Goal: Find specific page/section: Find specific page/section

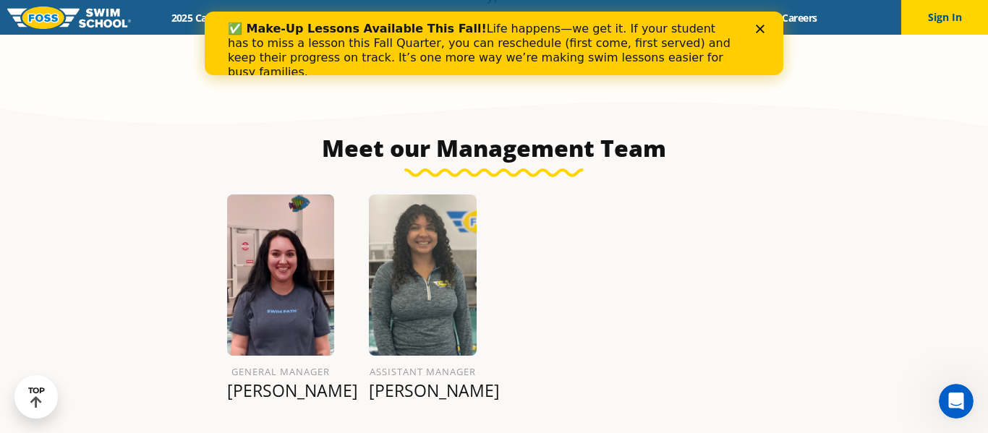
scroll to position [1494, 0]
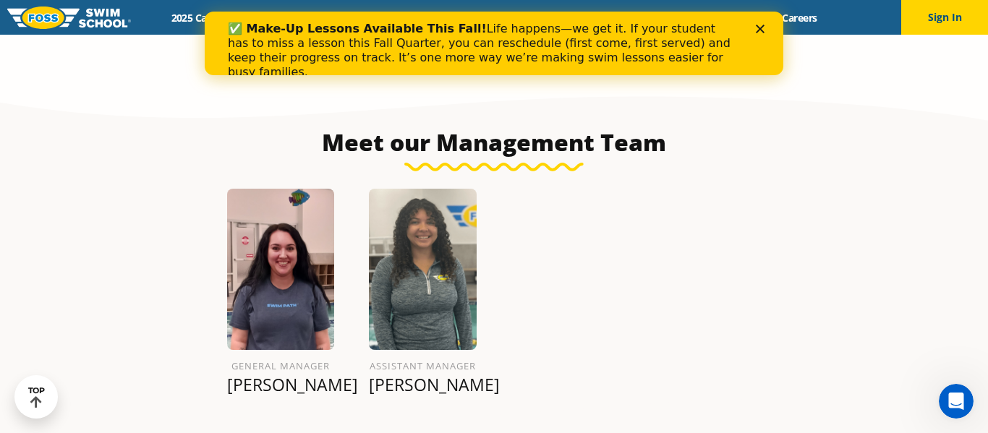
click at [432, 264] on img at bounding box center [423, 269] width 108 height 161
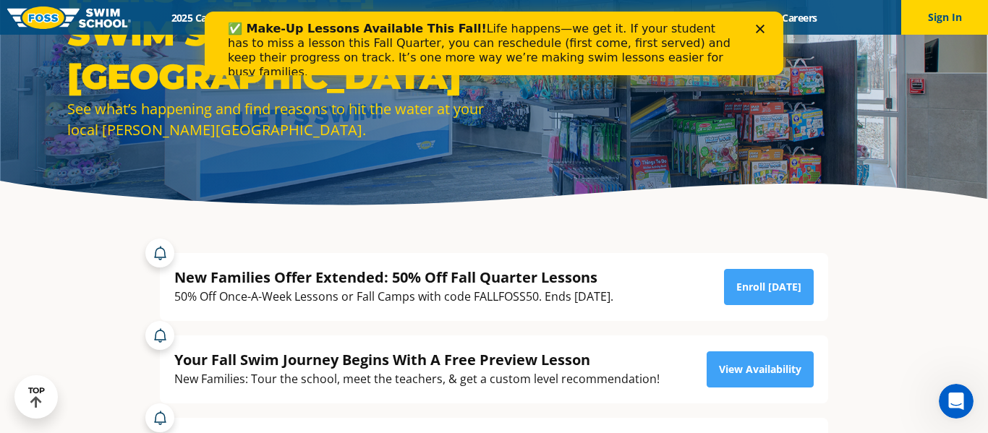
scroll to position [0, 0]
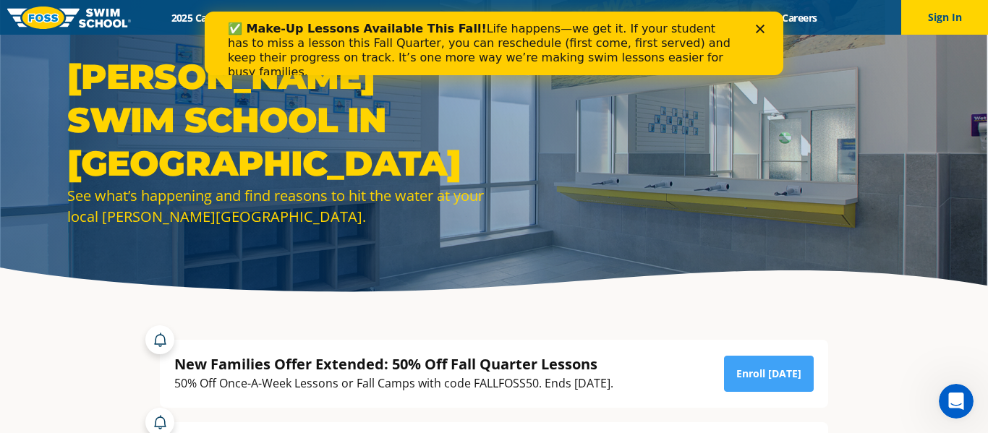
click at [761, 27] on polygon "Close" at bounding box center [759, 29] width 9 height 9
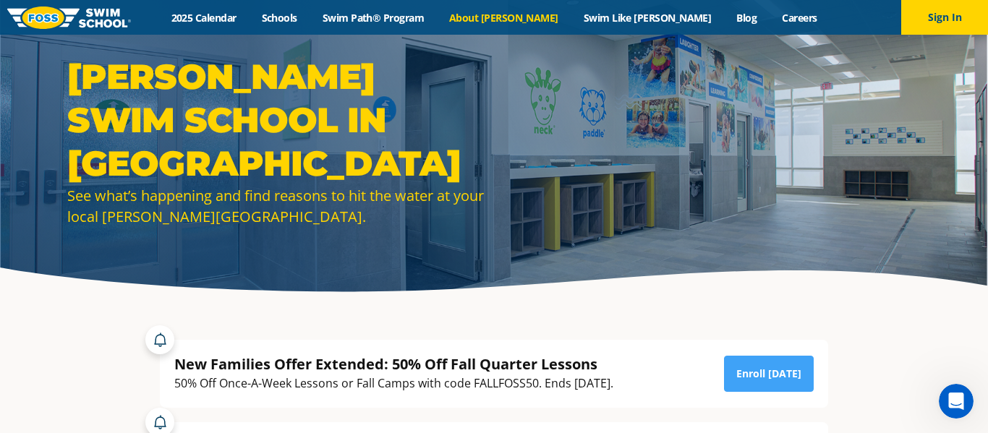
click at [528, 20] on link "About [PERSON_NAME]" at bounding box center [504, 18] width 134 height 14
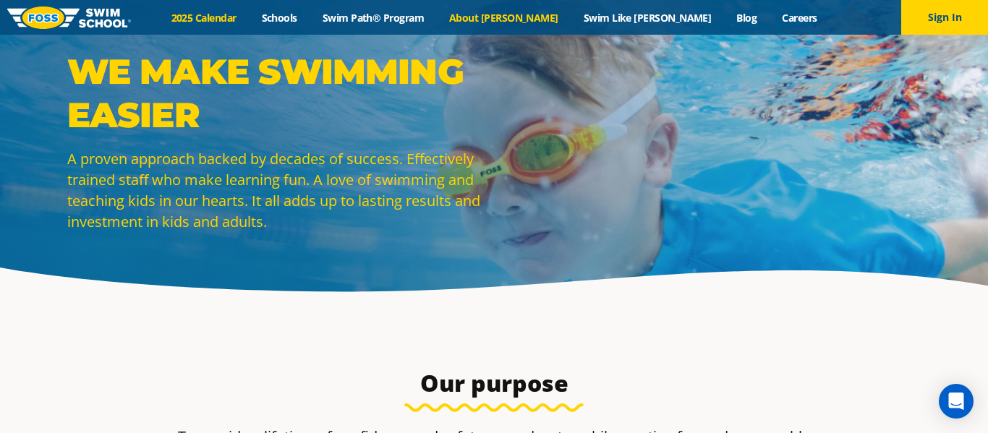
click at [249, 20] on link "2025 Calendar" at bounding box center [203, 18] width 90 height 14
